Goal: Check status: Check status

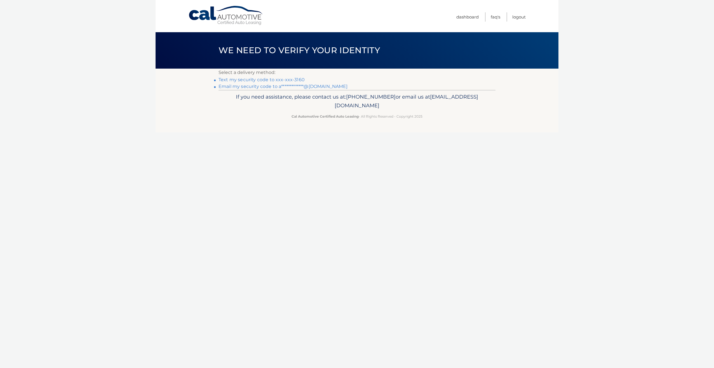
click at [234, 80] on link "Text my security code to xxx-xxx-3160" at bounding box center [262, 79] width 86 height 5
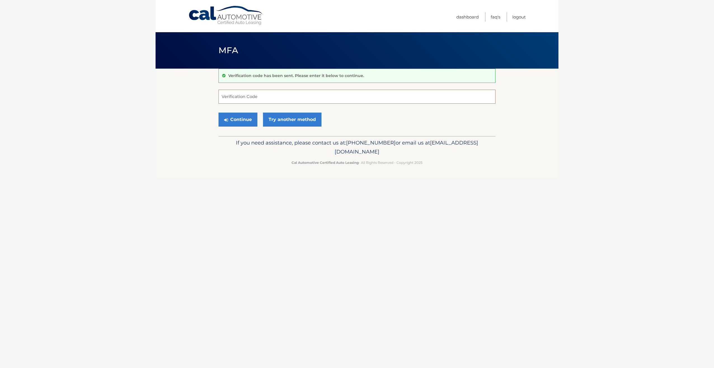
click at [245, 96] on input "Verification Code" at bounding box center [357, 97] width 277 height 14
type input "546391"
click at [245, 122] on button "Continue" at bounding box center [238, 120] width 39 height 14
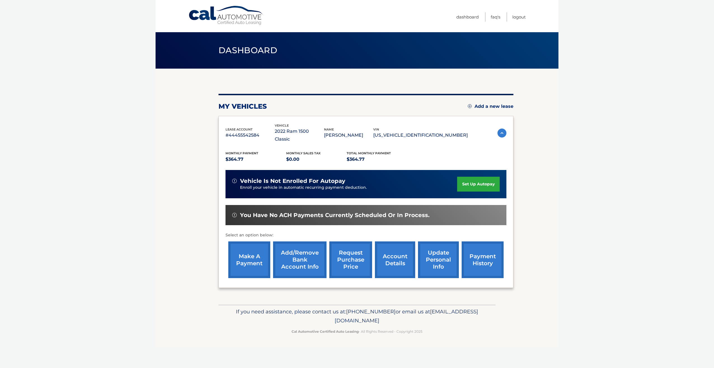
click at [342, 251] on link "request purchase price" at bounding box center [351, 259] width 43 height 37
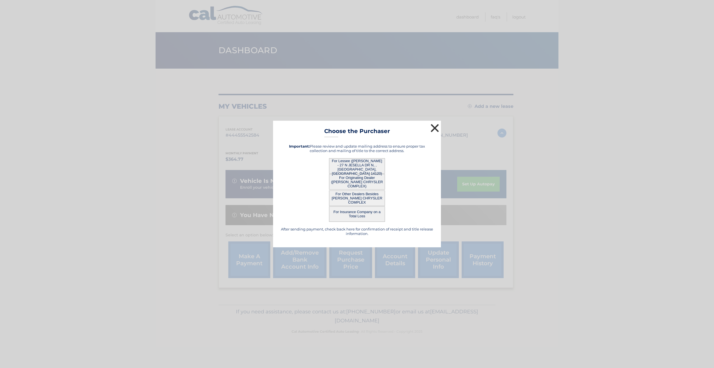
click at [433, 127] on button "×" at bounding box center [434, 127] width 11 height 11
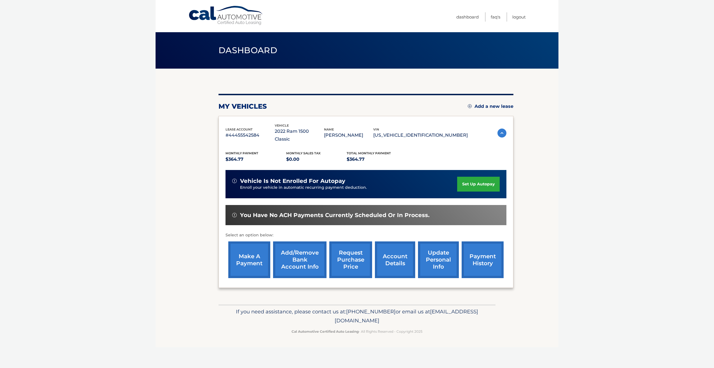
click at [390, 250] on link "account details" at bounding box center [395, 259] width 40 height 37
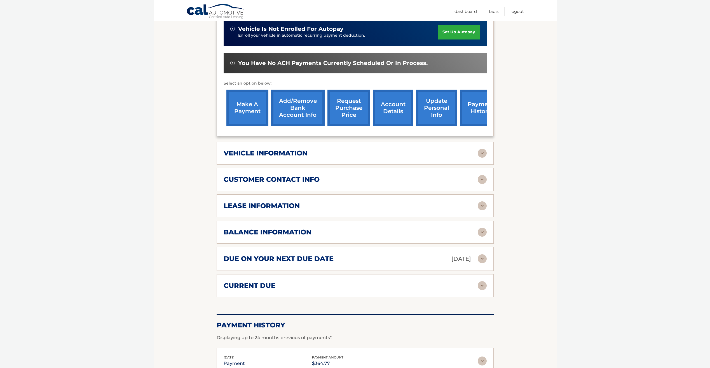
scroll to position [131, 0]
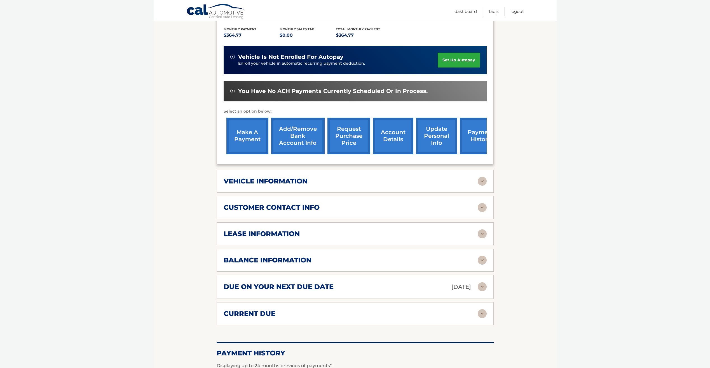
click at [483, 256] on img at bounding box center [482, 260] width 9 height 9
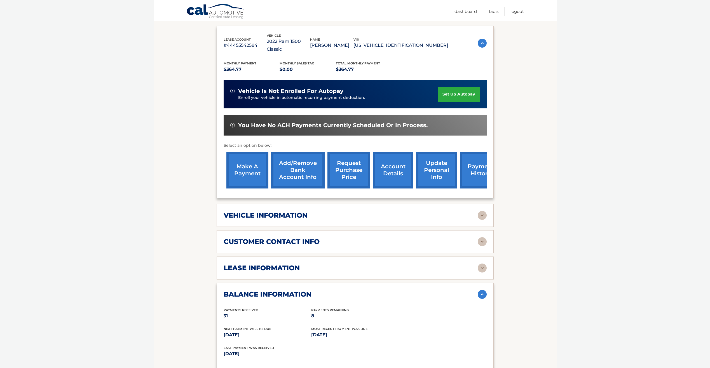
scroll to position [103, 0]
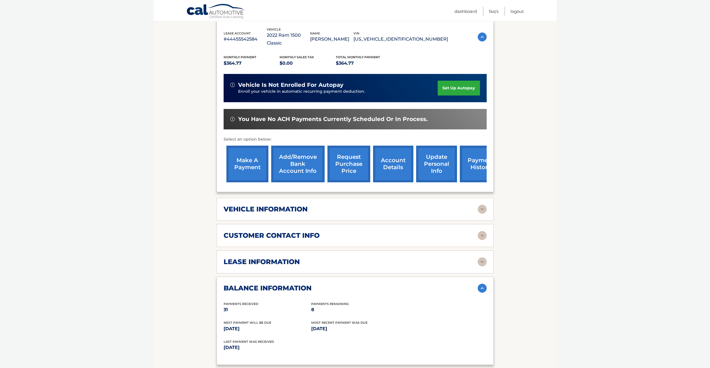
click at [481, 257] on img at bounding box center [482, 261] width 9 height 9
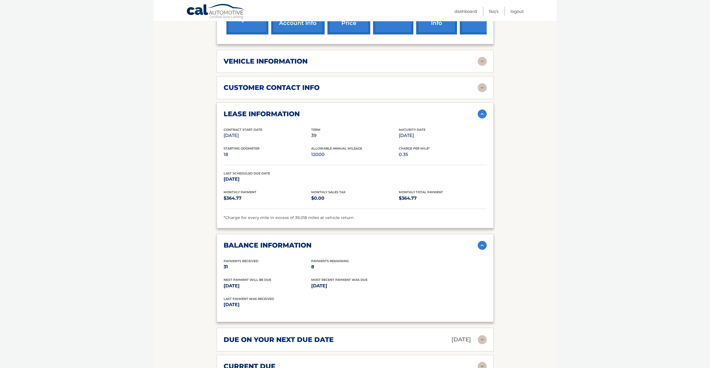
scroll to position [252, 0]
